Goal: Transaction & Acquisition: Purchase product/service

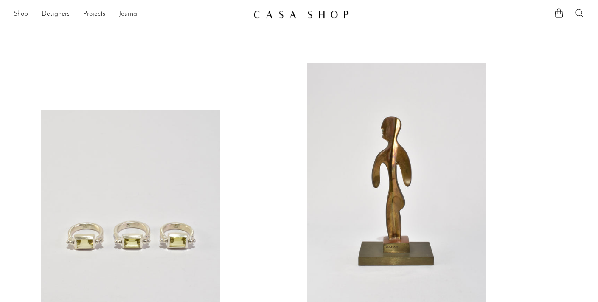
click at [581, 17] on icon at bounding box center [579, 13] width 10 height 10
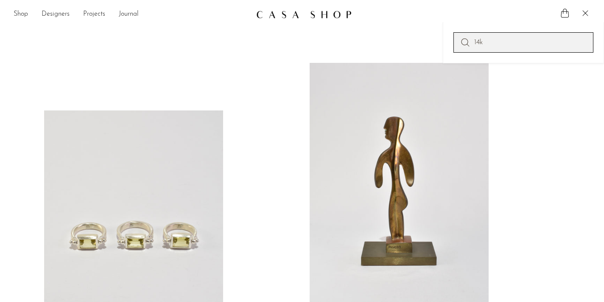
type input "14k"
click at [465, 41] on icon at bounding box center [465, 42] width 10 height 10
click at [541, 37] on input "14k" at bounding box center [524, 42] width 140 height 20
click at [464, 42] on icon at bounding box center [465, 42] width 10 height 10
click at [590, 14] on icon at bounding box center [585, 13] width 10 height 10
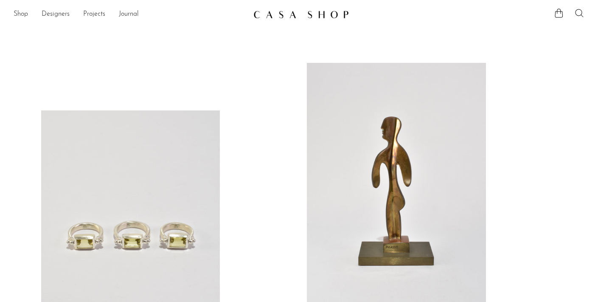
click at [580, 14] on icon at bounding box center [579, 13] width 10 height 10
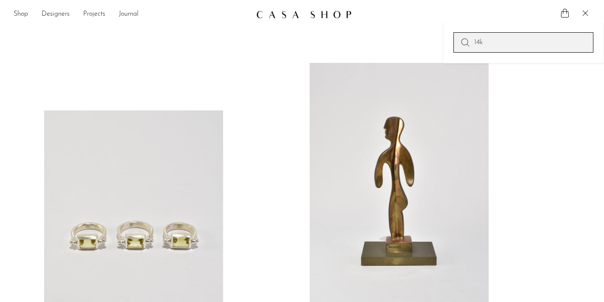
click at [515, 41] on input "14k" at bounding box center [524, 42] width 140 height 20
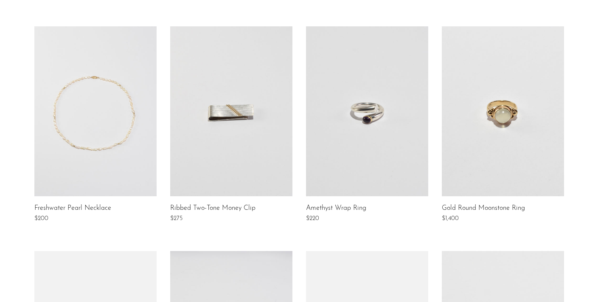
scroll to position [135, 0]
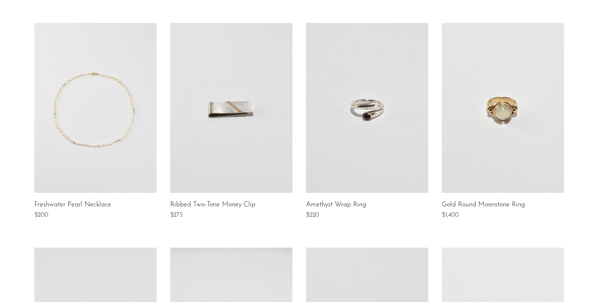
click at [477, 124] on link at bounding box center [503, 108] width 122 height 170
click at [371, 135] on link at bounding box center [367, 108] width 122 height 170
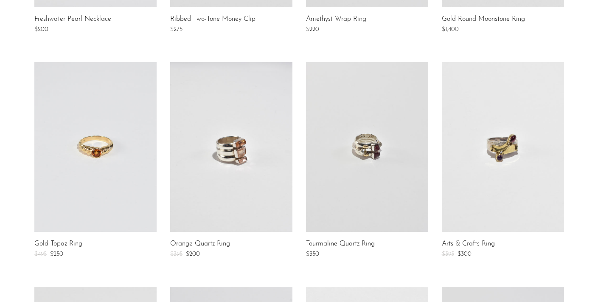
scroll to position [314, 0]
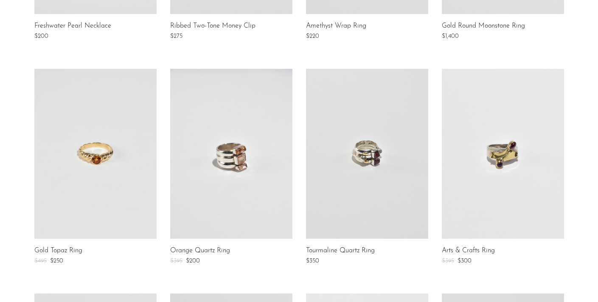
click at [104, 171] on link at bounding box center [95, 154] width 122 height 170
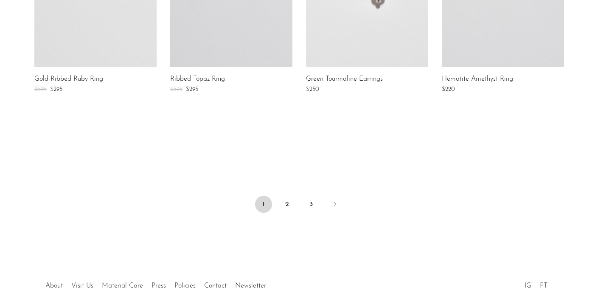
scroll to position [709, 0]
click at [286, 203] on link "2" at bounding box center [287, 204] width 17 height 17
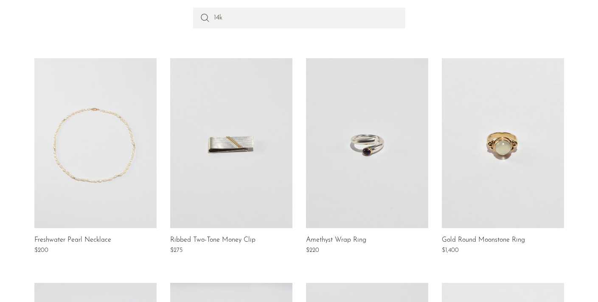
scroll to position [101, 0]
click at [119, 118] on link at bounding box center [95, 142] width 122 height 170
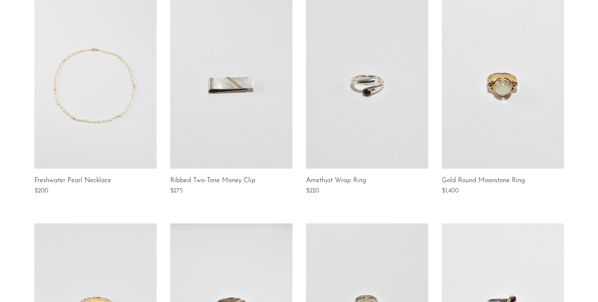
scroll to position [157, 0]
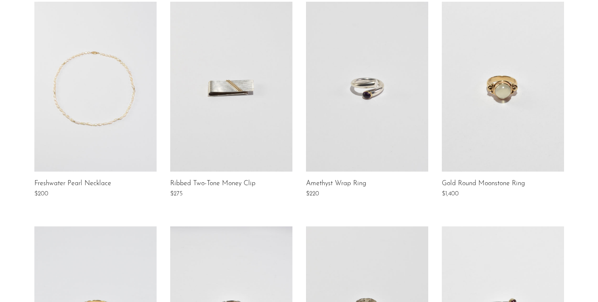
click at [500, 106] on link at bounding box center [503, 87] width 122 height 170
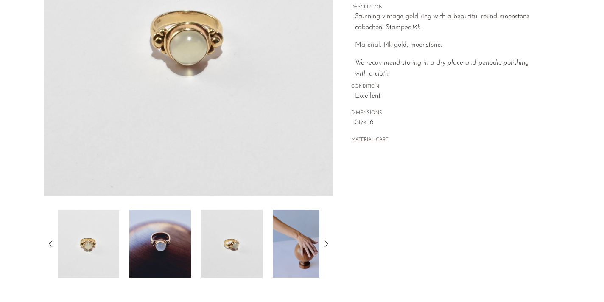
scroll to position [162, 0]
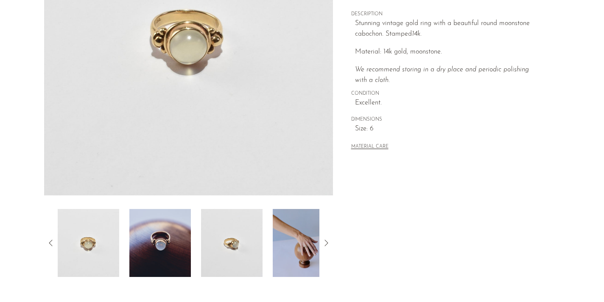
click at [308, 225] on img at bounding box center [304, 243] width 62 height 68
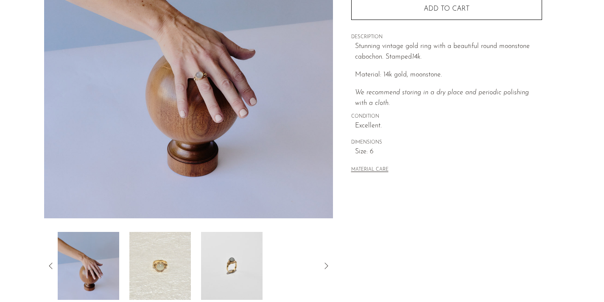
scroll to position [137, 0]
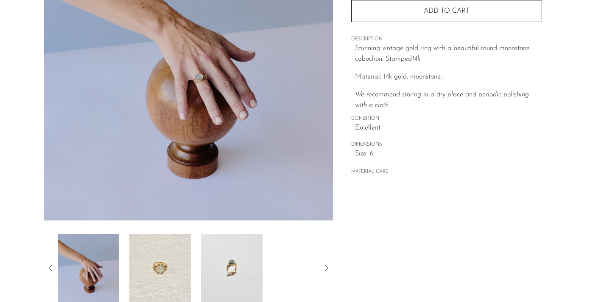
click at [197, 104] on img at bounding box center [188, 61] width 289 height 318
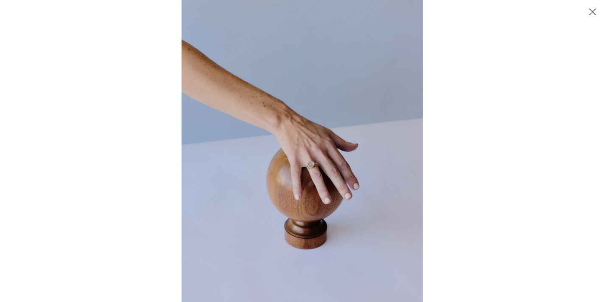
click at [303, 173] on img at bounding box center [302, 151] width 241 height 302
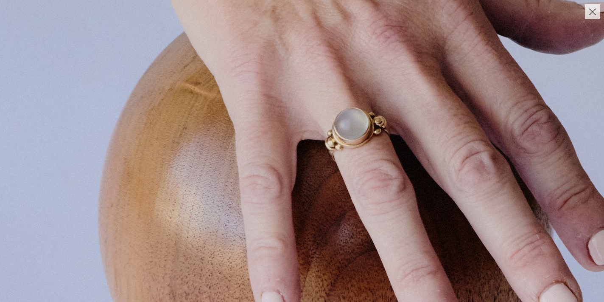
click at [303, 173] on img at bounding box center [301, 49] width 1358 height 1697
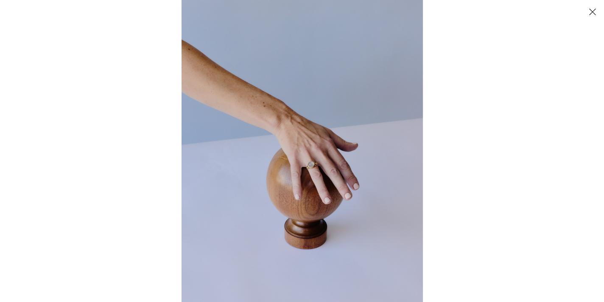
click at [594, 8] on button "Close" at bounding box center [592, 11] width 15 height 15
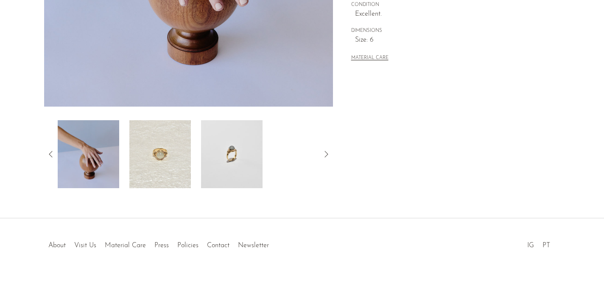
scroll to position [251, 0]
click at [232, 160] on img at bounding box center [232, 154] width 62 height 68
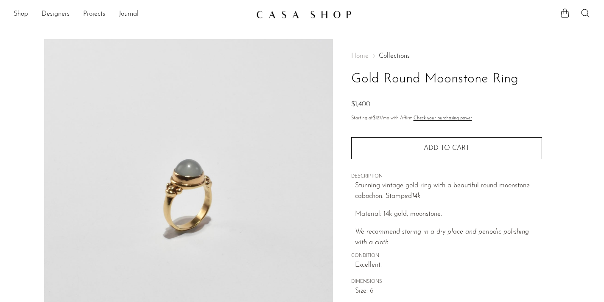
scroll to position [0, 0]
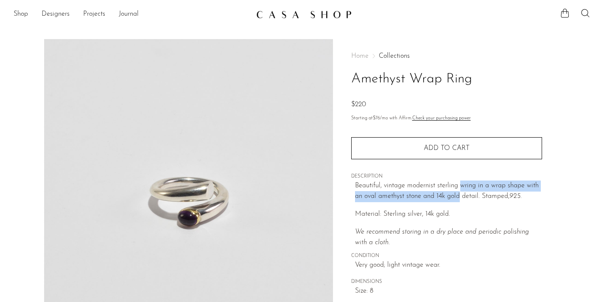
drag, startPoint x: 459, startPoint y: 182, endPoint x: 460, endPoint y: 196, distance: 13.2
click at [460, 196] on p "Beautiful, vintage modernist sterling wring in a wrap shape with an oval amethy…" at bounding box center [448, 191] width 187 height 22
click at [458, 191] on p "Beautiful, vintage modernist sterling wring in a wrap shape with an oval amethy…" at bounding box center [448, 191] width 187 height 22
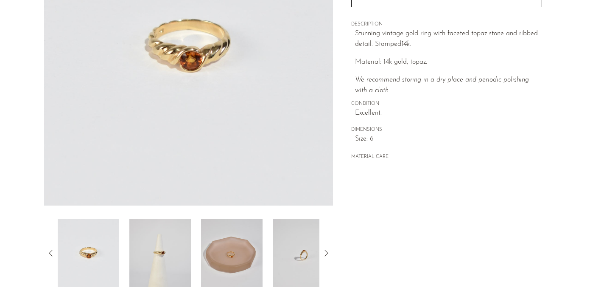
scroll to position [154, 0]
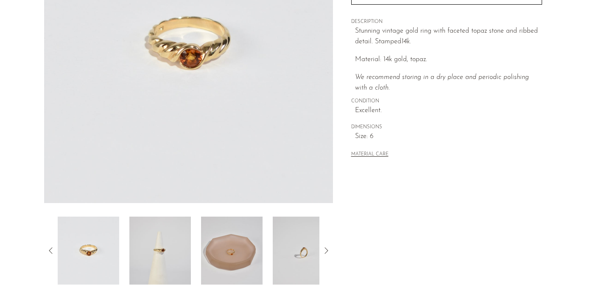
click at [178, 256] on img at bounding box center [160, 250] width 62 height 68
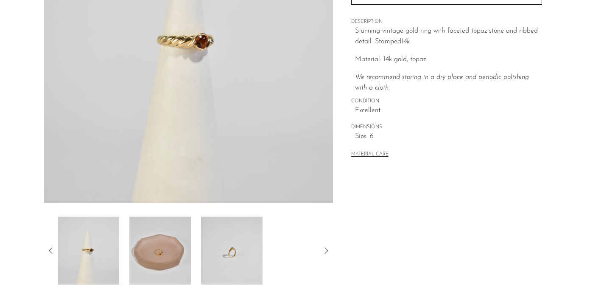
click at [256, 257] on img at bounding box center [232, 250] width 62 height 68
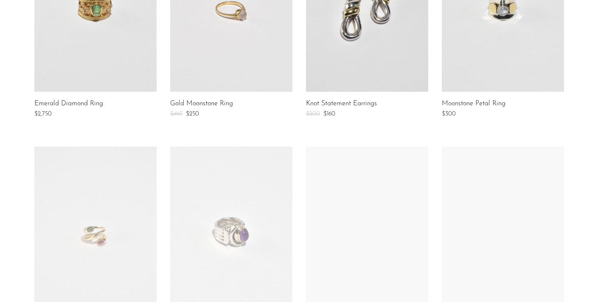
scroll to position [119, 0]
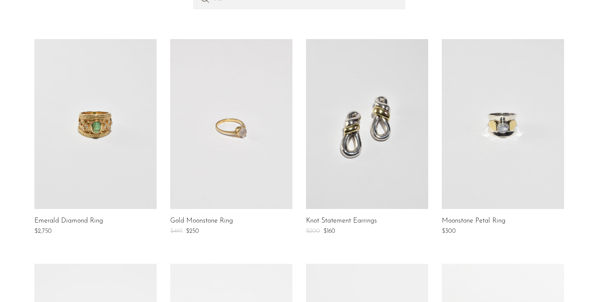
click at [250, 162] on link at bounding box center [231, 124] width 122 height 170
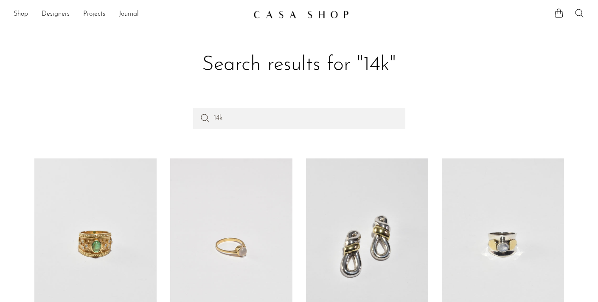
scroll to position [0, 0]
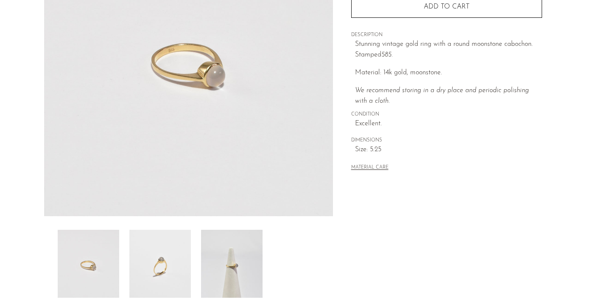
scroll to position [142, 0]
click at [232, 271] on img at bounding box center [232, 263] width 62 height 68
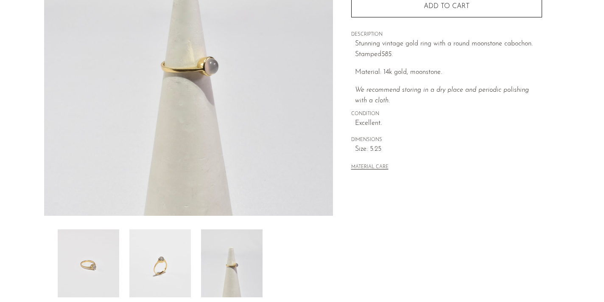
click at [177, 274] on img at bounding box center [160, 263] width 62 height 68
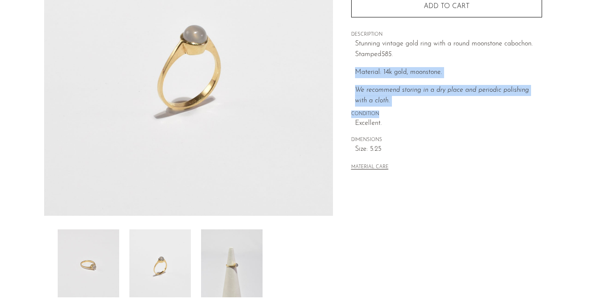
drag, startPoint x: 415, startPoint y: 110, endPoint x: 412, endPoint y: 65, distance: 45.1
click at [412, 65] on div "Home Collections Gold Moonstone Ring $495 $250 Starting at $23 /mo with Affirm.…" at bounding box center [446, 41] width 191 height 289
click at [403, 107] on div "Home Collections Gold Moonstone Ring $495 $250 Starting at $23 /mo with Affirm.…" at bounding box center [446, 41] width 191 height 289
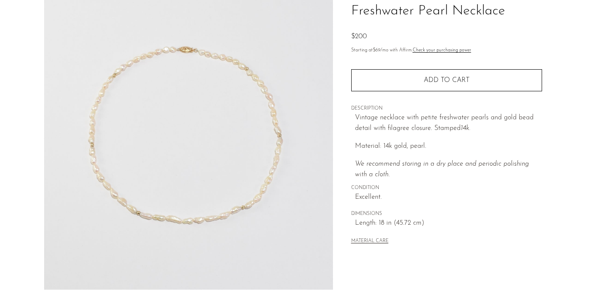
scroll to position [62, 0]
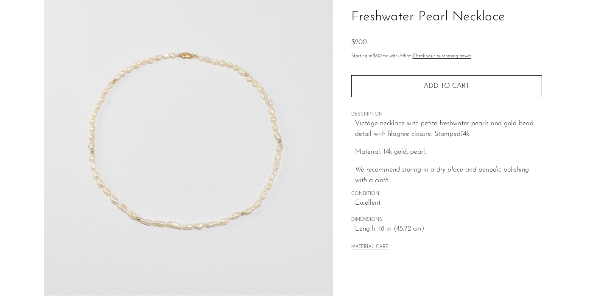
click at [172, 159] on img at bounding box center [188, 136] width 289 height 318
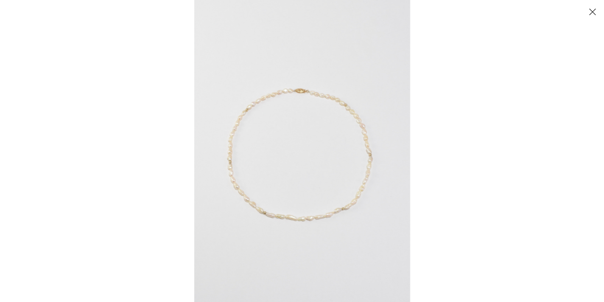
click at [244, 197] on img at bounding box center [302, 151] width 216 height 302
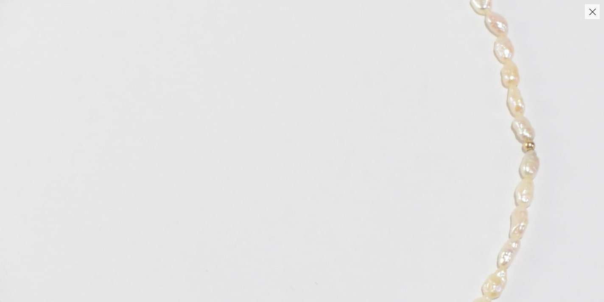
drag, startPoint x: 361, startPoint y: 186, endPoint x: 145, endPoint y: 311, distance: 249.6
click at [145, 240] on html "Shop Featured New Arrivals Bestsellers" at bounding box center [302, 89] width 604 height 302
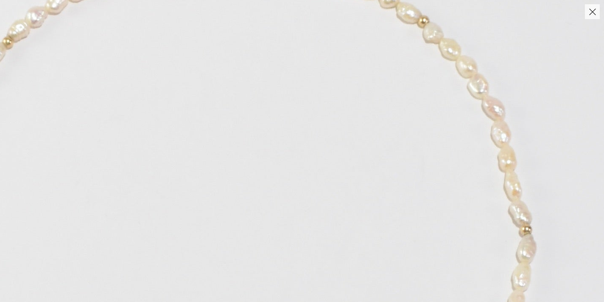
drag, startPoint x: 271, startPoint y: 160, endPoint x: 268, endPoint y: 256, distance: 95.5
click at [268, 256] on img at bounding box center [240, 213] width 905 height 1265
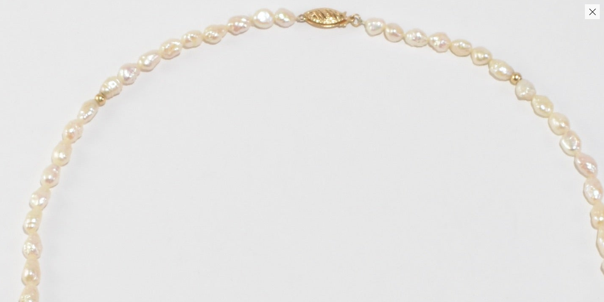
drag, startPoint x: 224, startPoint y: 110, endPoint x: 369, endPoint y: 216, distance: 179.4
click at [369, 216] on img at bounding box center [333, 270] width 905 height 1265
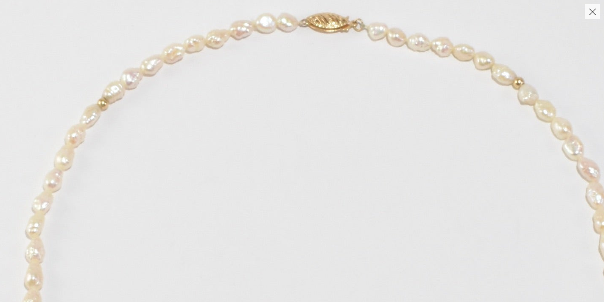
click at [590, 10] on button "Close" at bounding box center [592, 11] width 15 height 15
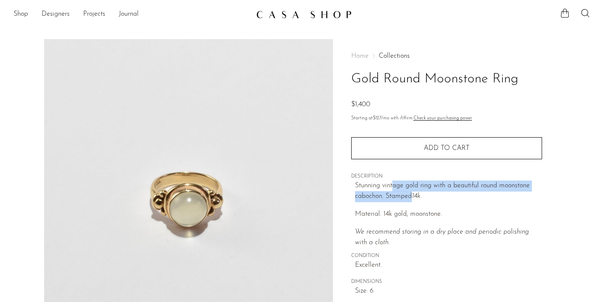
drag, startPoint x: 394, startPoint y: 182, endPoint x: 410, endPoint y: 193, distance: 19.3
click at [410, 193] on p "Stunning vintage gold ring with a beautiful round moonstone cabochon. Stamped 1…" at bounding box center [448, 191] width 187 height 22
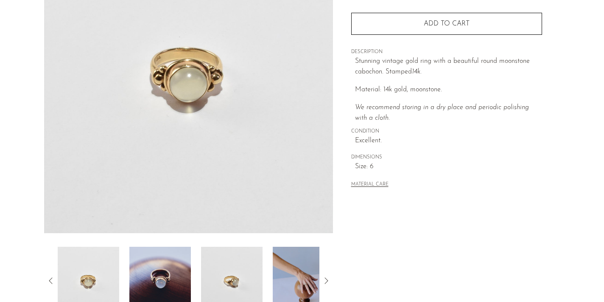
scroll to position [125, 0]
click at [291, 285] on img at bounding box center [304, 280] width 62 height 68
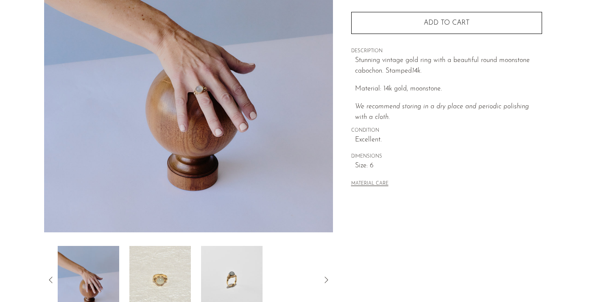
click at [232, 263] on img at bounding box center [232, 280] width 62 height 68
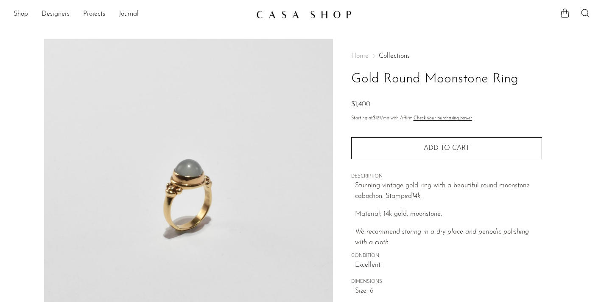
scroll to position [0, 0]
